Goal: Download file/media

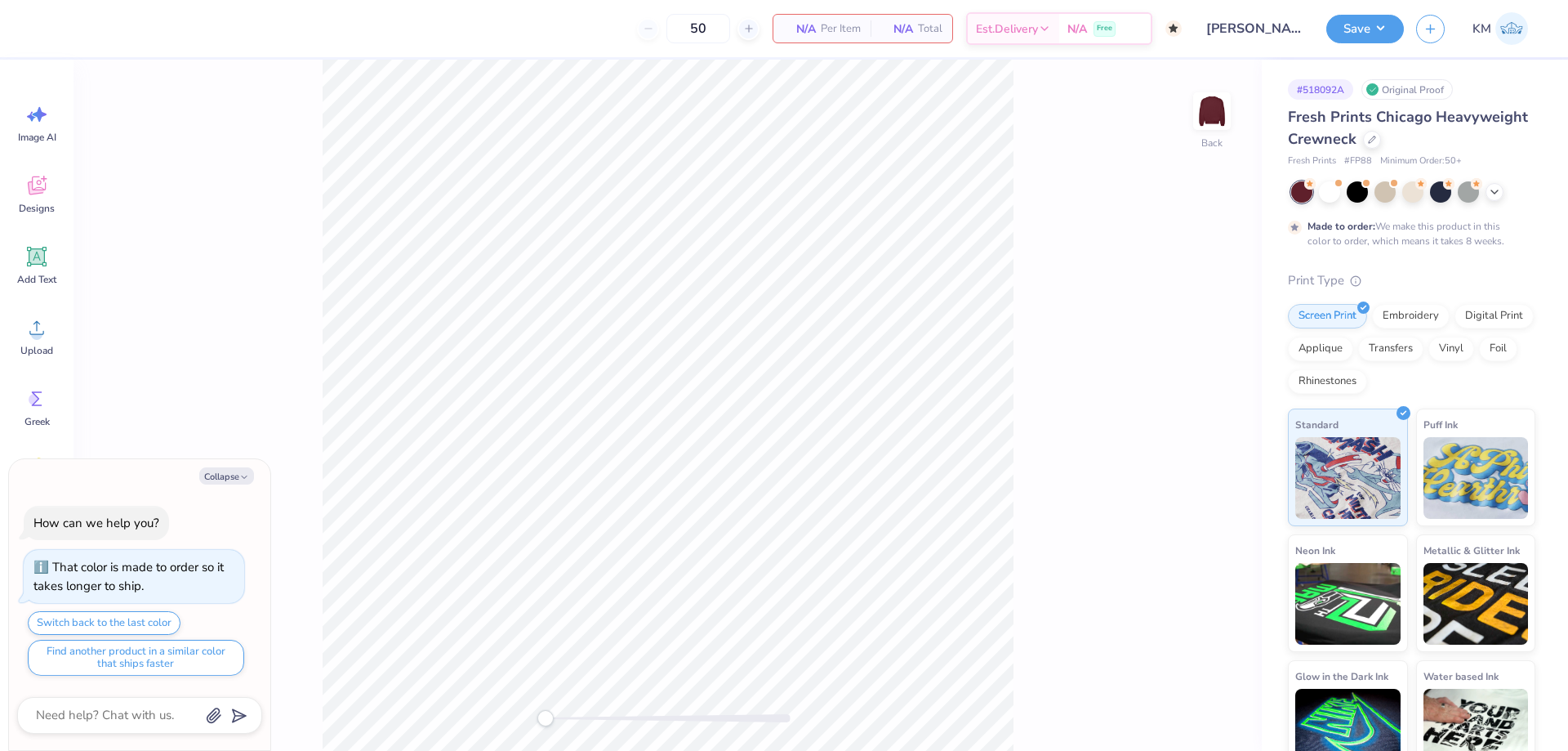
type textarea "x"
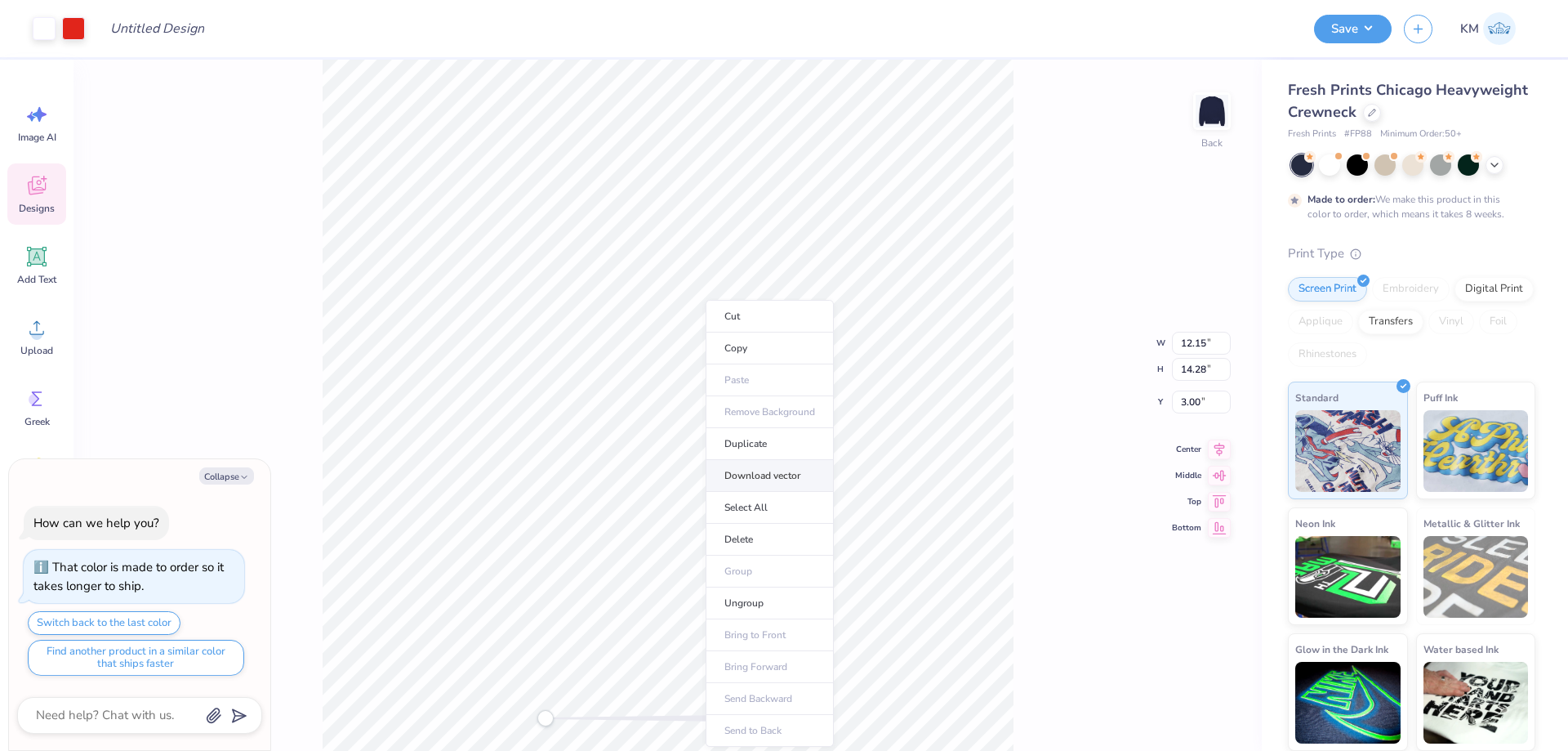
click at [791, 479] on li "Download vector" at bounding box center [769, 476] width 128 height 32
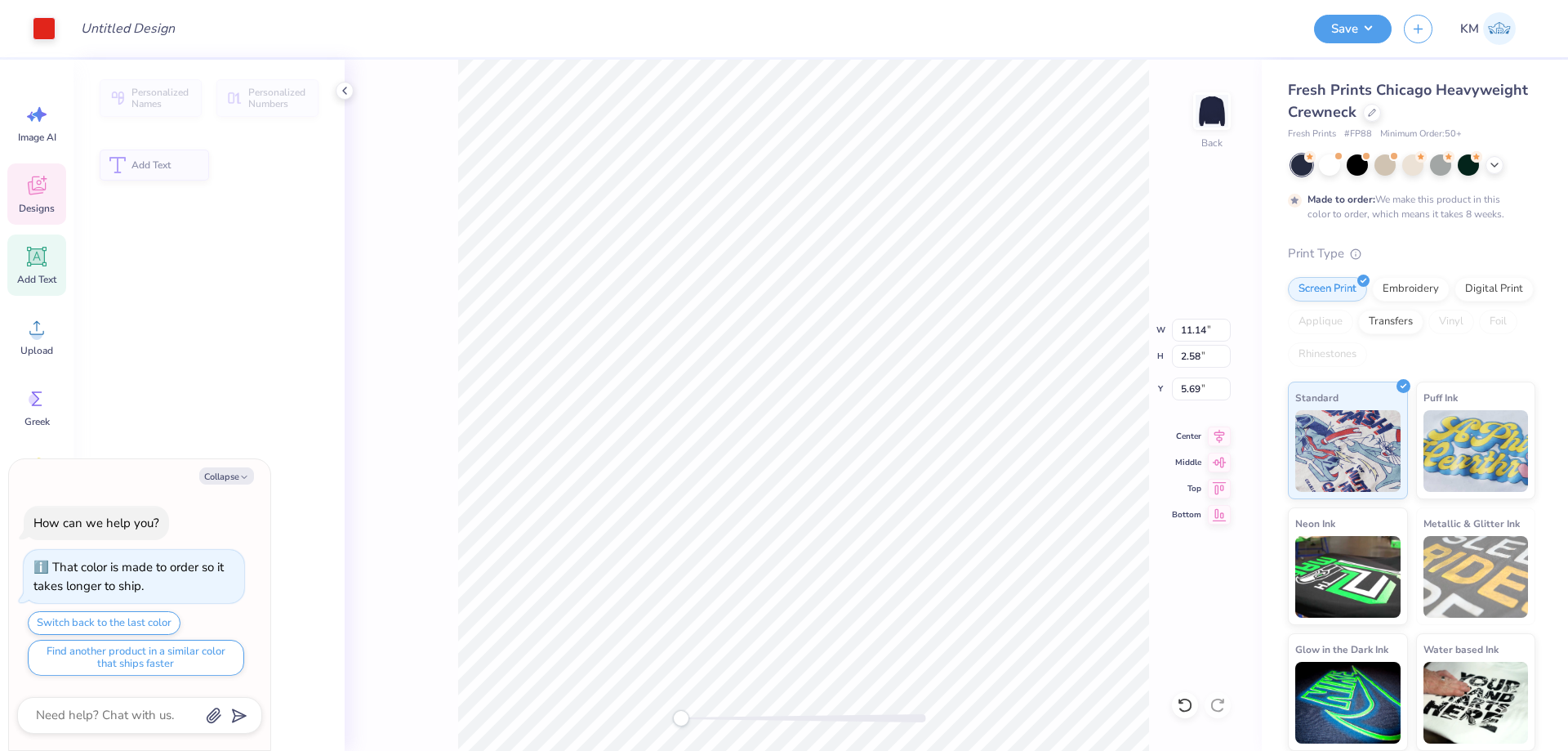
type textarea "x"
type input "11.14"
type input "2.58"
type input "5.69"
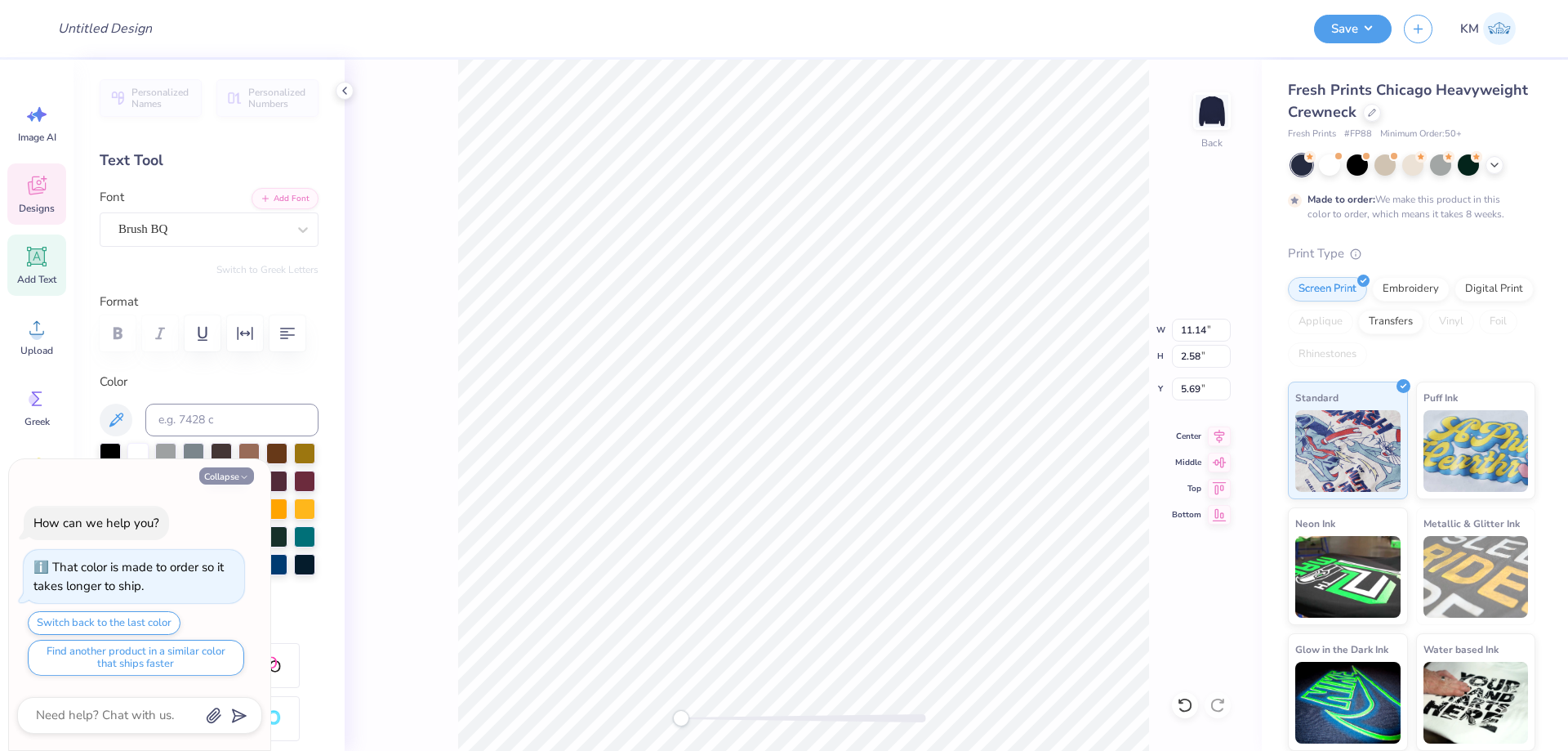
click at [245, 478] on polyline "button" at bounding box center [244, 477] width 5 height 3
type textarea "x"
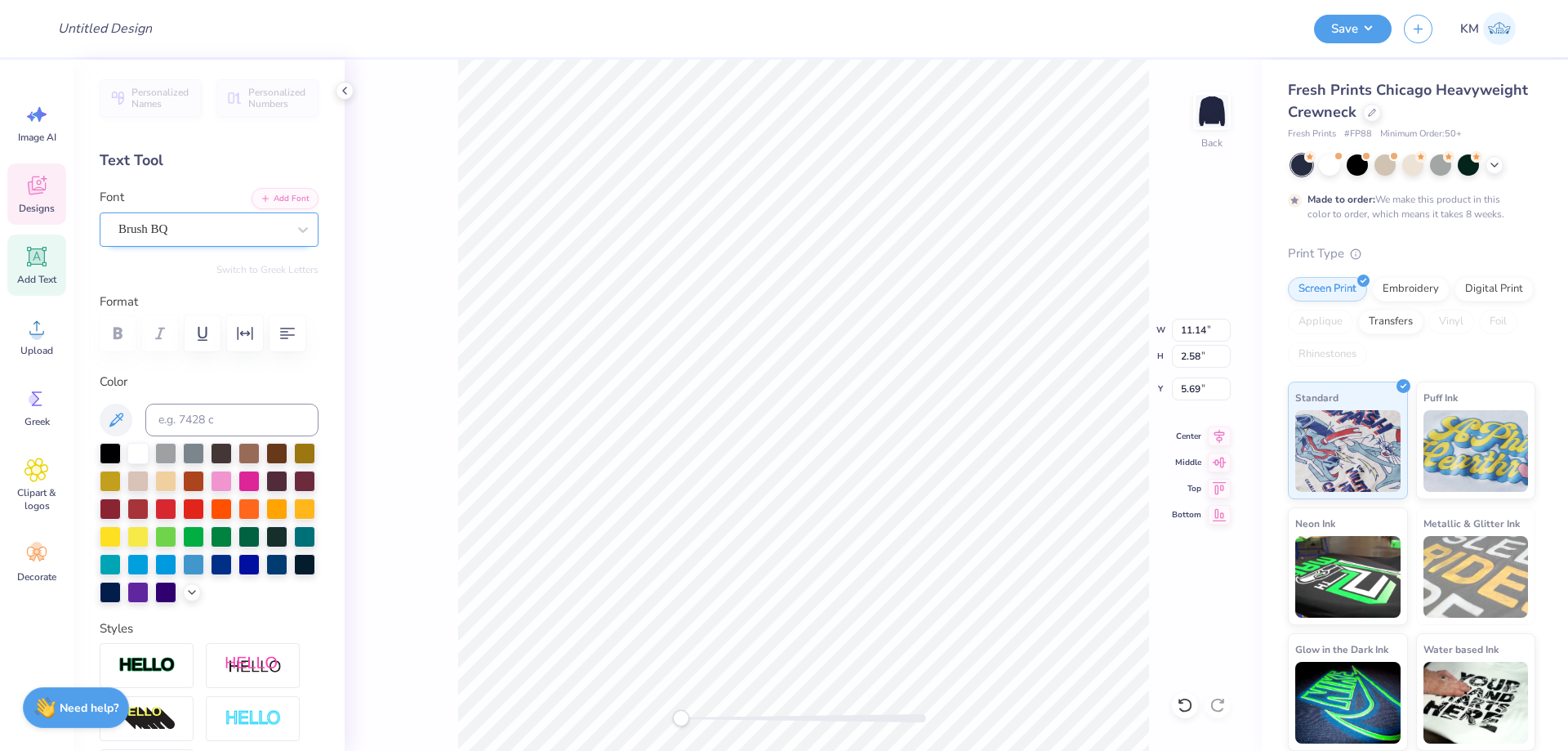
click at [254, 228] on div "Brush BQ" at bounding box center [202, 229] width 171 height 26
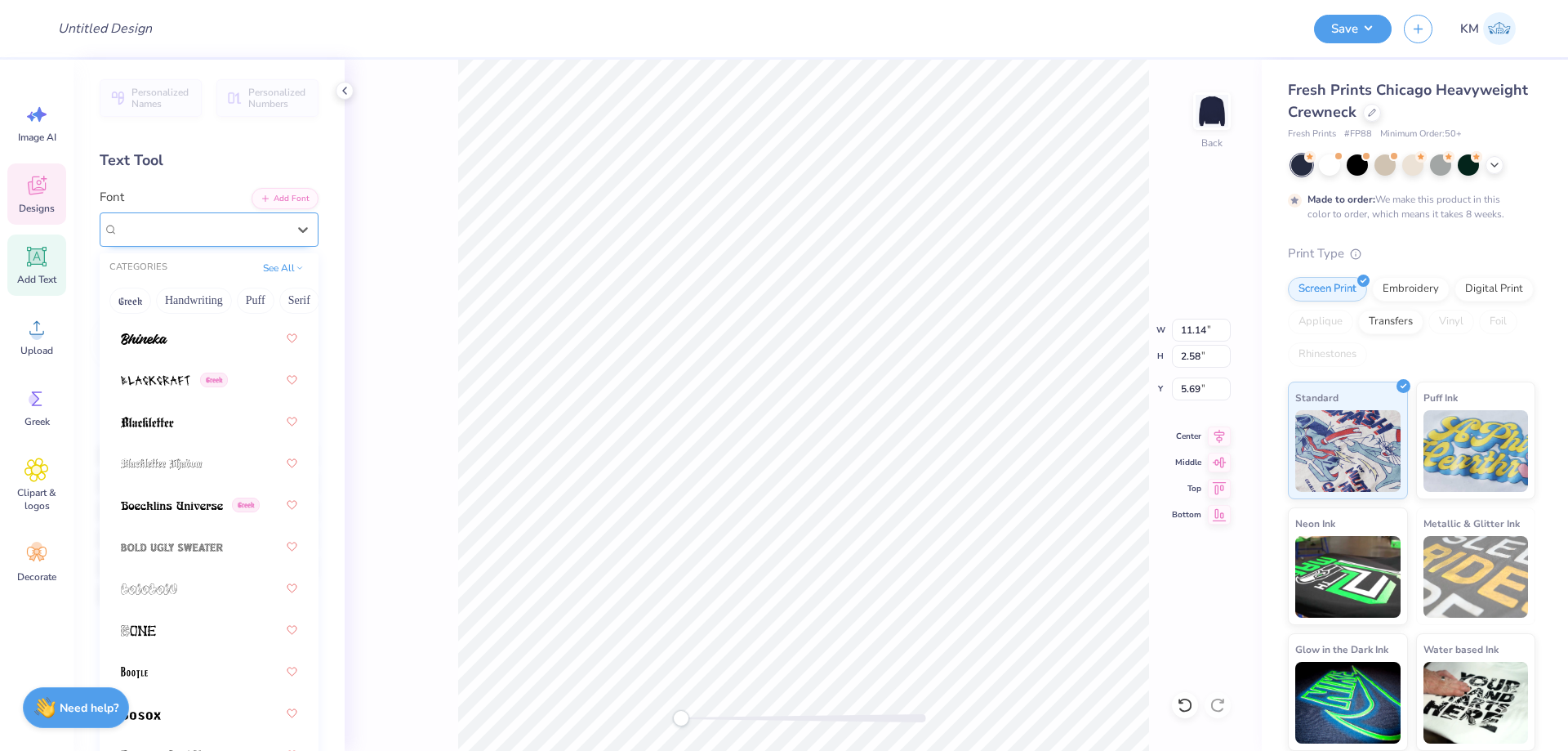
scroll to position [1553, 0]
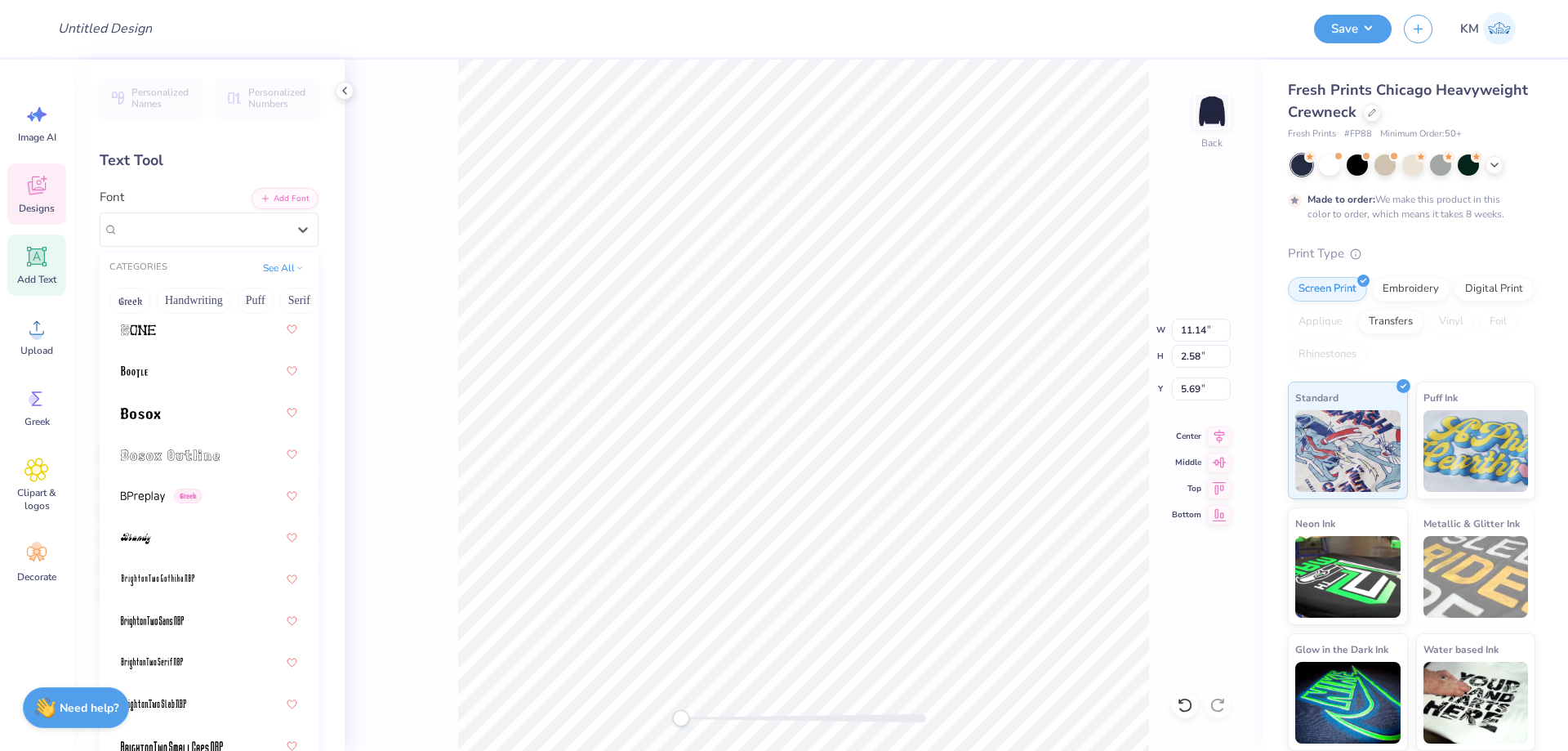
click at [365, 251] on div "Back W 11.14 11.14 " H 2.58 2.58 " Y 5.69 5.69 " Center Middle Top Bottom" at bounding box center [803, 405] width 917 height 691
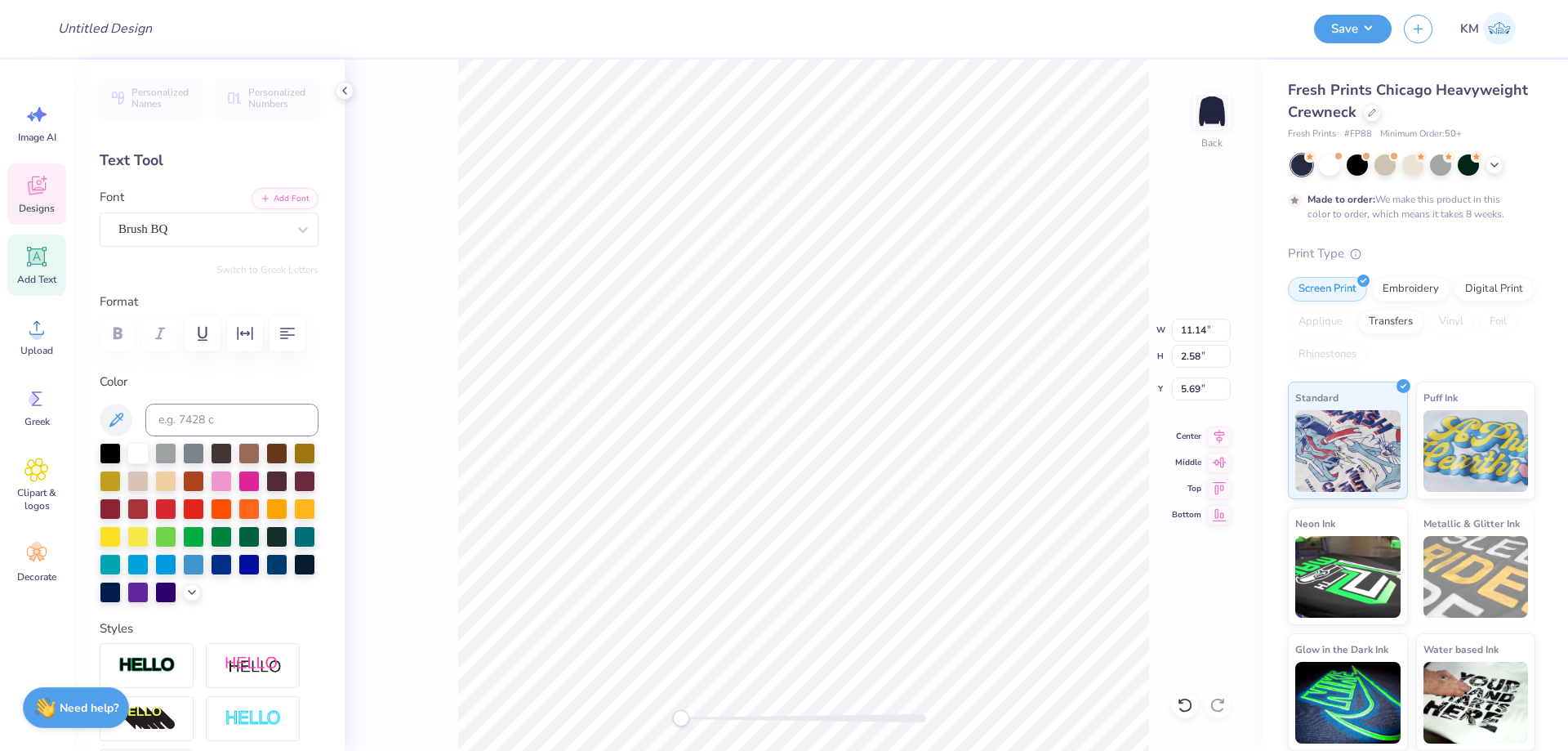
scroll to position [14, 3]
